Goal: Task Accomplishment & Management: Use online tool/utility

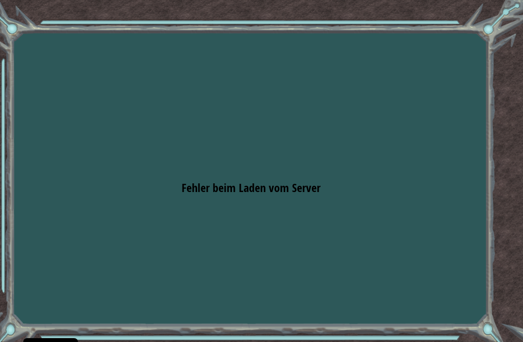
click at [483, 105] on div "Goals [PERSON_NAME] beim Laden vom Server Du musst einen Kurs belegen, um diese…" at bounding box center [261, 171] width 523 height 342
